Goal: Transaction & Acquisition: Purchase product/service

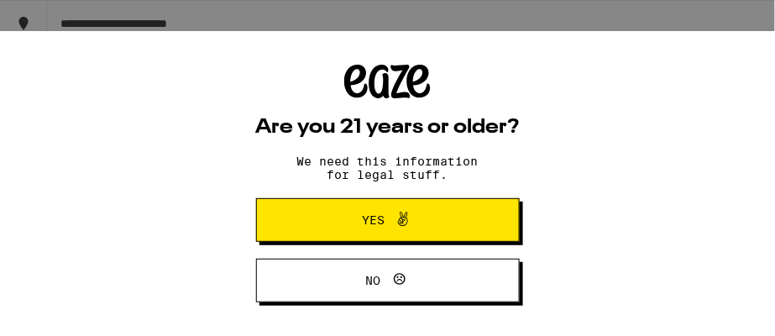
click at [384, 218] on span "Yes" at bounding box center [373, 220] width 23 height 12
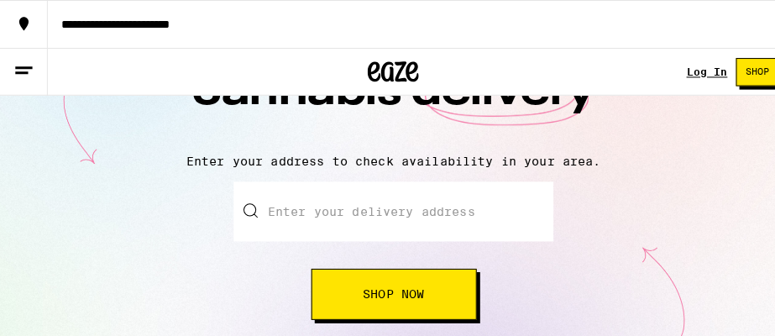
scroll to position [134, 0]
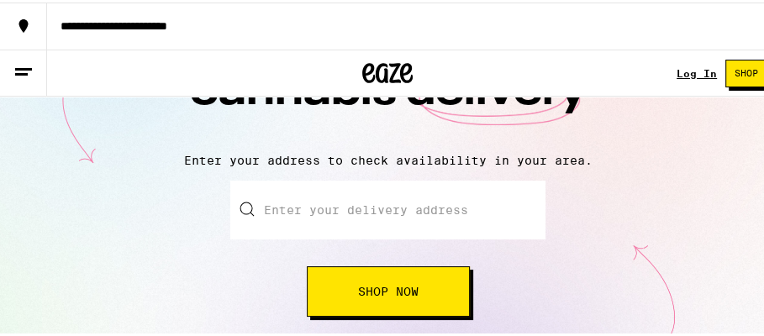
click at [344, 202] on input "Enter your delivery address" at bounding box center [387, 207] width 315 height 59
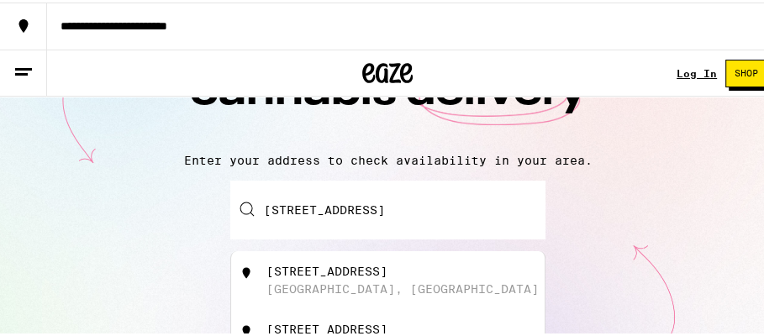
click at [391, 278] on div "[STREET_ADDRESS]" at bounding box center [416, 278] width 300 height 32
type input "[STREET_ADDRESS]"
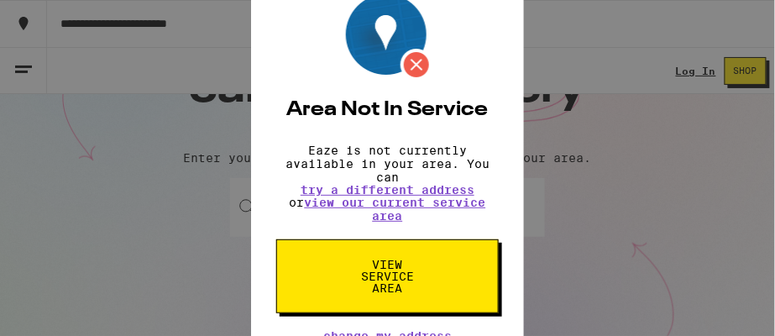
click at [414, 56] on img at bounding box center [389, 37] width 87 height 87
click at [218, 133] on div "Area Not In Service Eaze is not currently available in your area. You can try a…" at bounding box center [387, 168] width 775 height 336
